Goal: Transaction & Acquisition: Purchase product/service

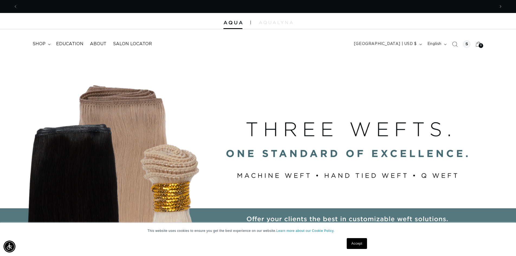
scroll to position [0, 955]
click at [38, 44] on span "shop" at bounding box center [38, 44] width 13 height 6
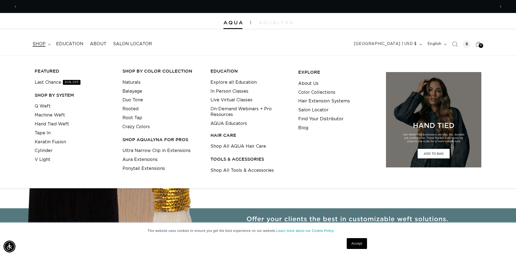
scroll to position [0, 0]
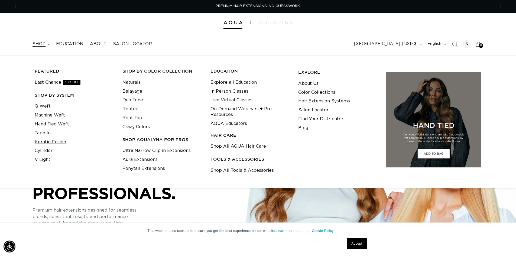
click at [58, 142] on link "Keratin Fusion" at bounding box center [50, 142] width 31 height 9
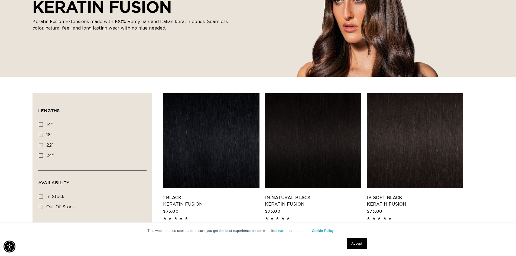
scroll to position [109, 0]
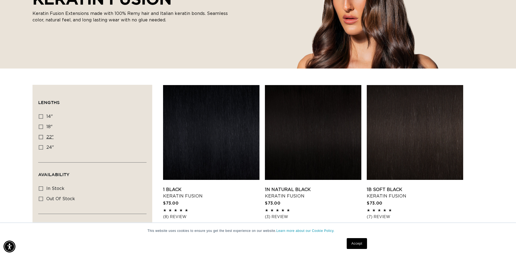
click at [43, 136] on icon at bounding box center [41, 137] width 4 height 4
click at [43, 136] on input "22" 22" (34 products)" at bounding box center [41, 137] width 4 height 4
checkbox input "true"
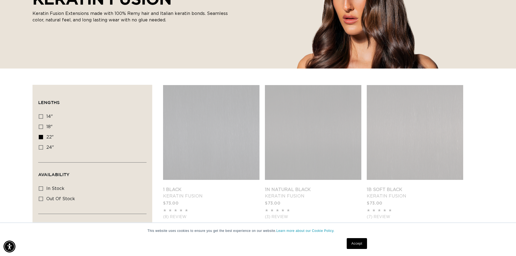
scroll to position [0, 955]
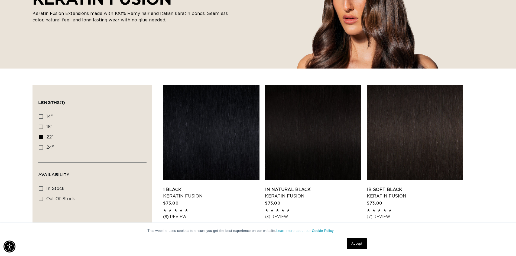
click at [233, 186] on link "1 Black Keratin Fusion" at bounding box center [211, 192] width 96 height 13
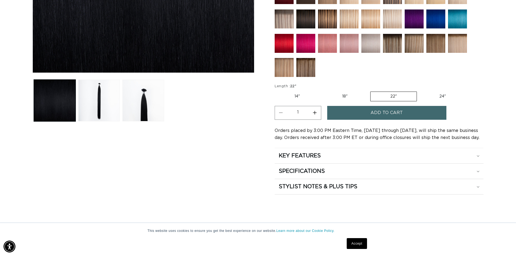
click at [315, 113] on button "Increase quantity for 1 Black - Keratin Fusion" at bounding box center [315, 113] width 12 height 14
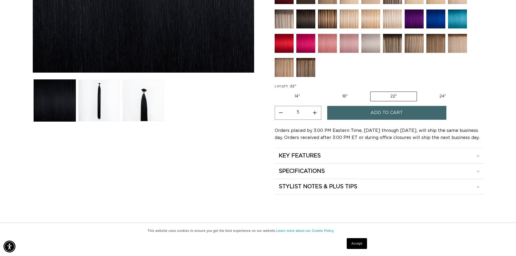
click at [315, 113] on button "Increase quantity for 1 Black - Keratin Fusion" at bounding box center [315, 113] width 12 height 14
click at [279, 114] on button "Decrease quantity for 1 Black - Keratin Fusion" at bounding box center [281, 113] width 12 height 14
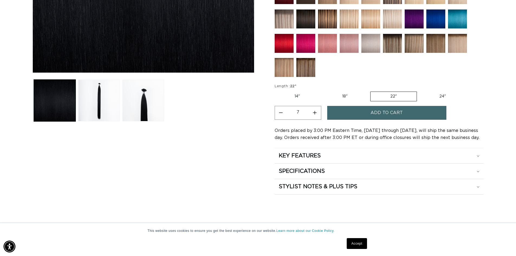
type input "6"
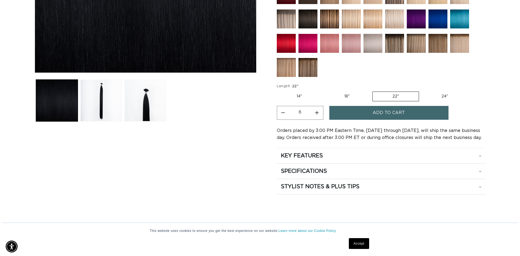
scroll to position [0, 477]
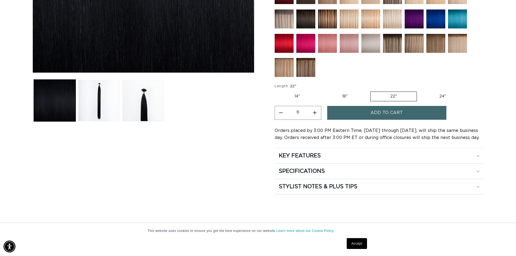
click at [385, 113] on span "Add to cart" at bounding box center [386, 113] width 32 height 14
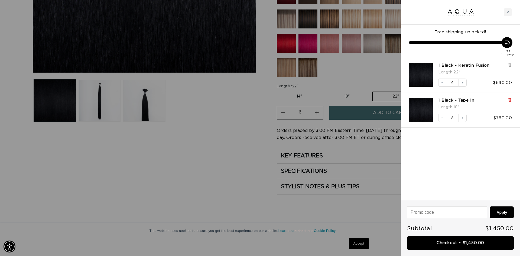
scroll to position [0, 963]
click at [510, 98] on icon at bounding box center [510, 100] width 4 height 4
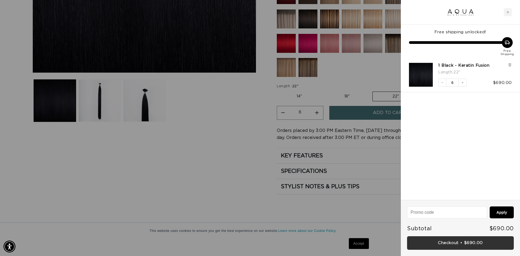
scroll to position [0, 481]
click at [476, 246] on link "Checkout • $690.00" at bounding box center [460, 243] width 107 height 14
click at [508, 14] on div "Close cart" at bounding box center [508, 12] width 8 height 8
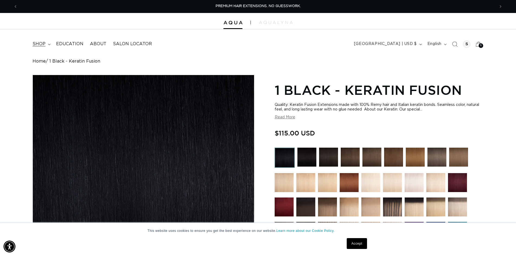
click at [46, 45] on summary "shop" at bounding box center [41, 44] width 24 height 12
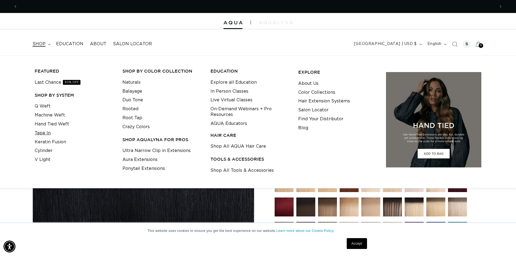
scroll to position [0, 477]
click at [50, 132] on link "Tape In" at bounding box center [43, 133] width 16 height 9
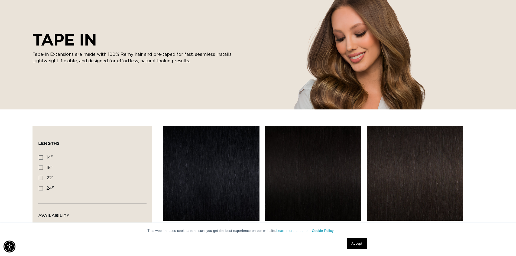
scroll to position [0, 477]
click at [42, 178] on icon at bounding box center [41, 178] width 4 height 4
click at [42, 178] on input "22" 22" (37 products)" at bounding box center [41, 178] width 4 height 4
checkbox input "true"
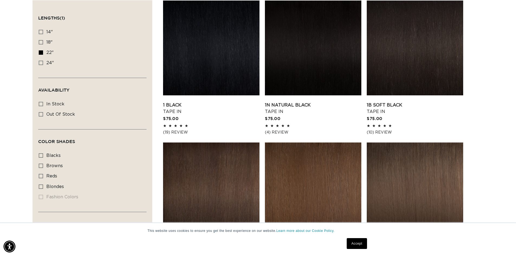
scroll to position [0, 955]
click at [167, 111] on link "1 Black Tape In" at bounding box center [211, 108] width 96 height 13
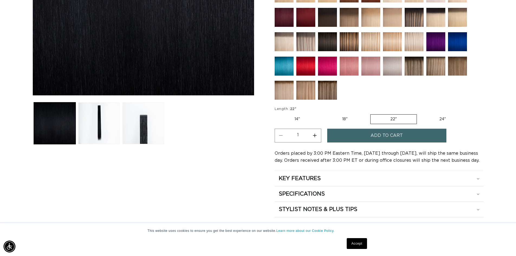
scroll to position [0, 477]
click at [315, 136] on button "Increase quantity for 1 Black - Tape In" at bounding box center [315, 136] width 12 height 14
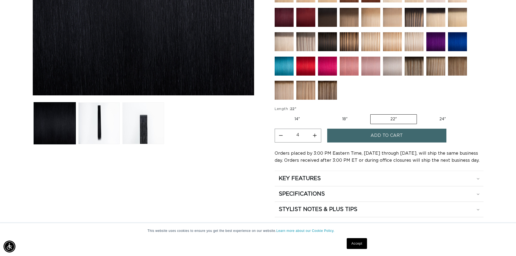
click at [315, 136] on button "Increase quantity for 1 Black - Tape In" at bounding box center [315, 136] width 12 height 14
type input "5"
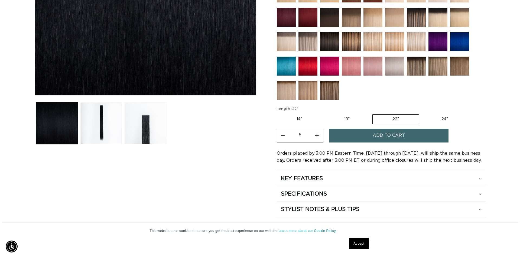
scroll to position [0, 0]
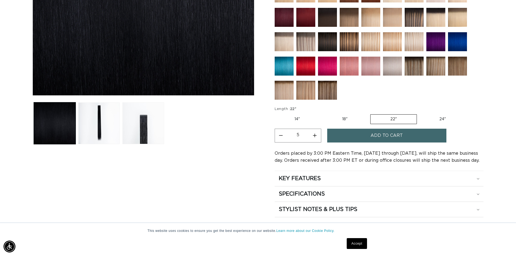
click at [370, 138] on button "Add to cart" at bounding box center [386, 136] width 119 height 14
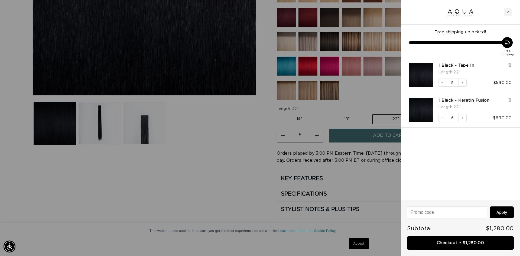
scroll to position [0, 963]
click at [509, 102] on icon at bounding box center [509, 100] width 2 height 3
click at [455, 83] on input "5" at bounding box center [452, 83] width 12 height 8
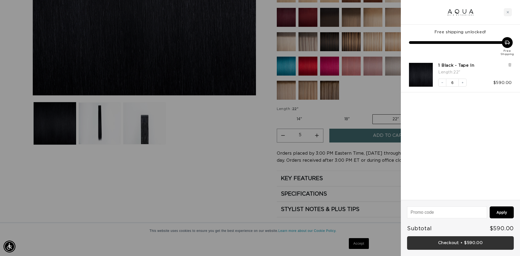
scroll to position [0, 481]
type input "5"
click at [480, 241] on link "Checkout • $590.00" at bounding box center [460, 243] width 107 height 14
